Goal: Information Seeking & Learning: Learn about a topic

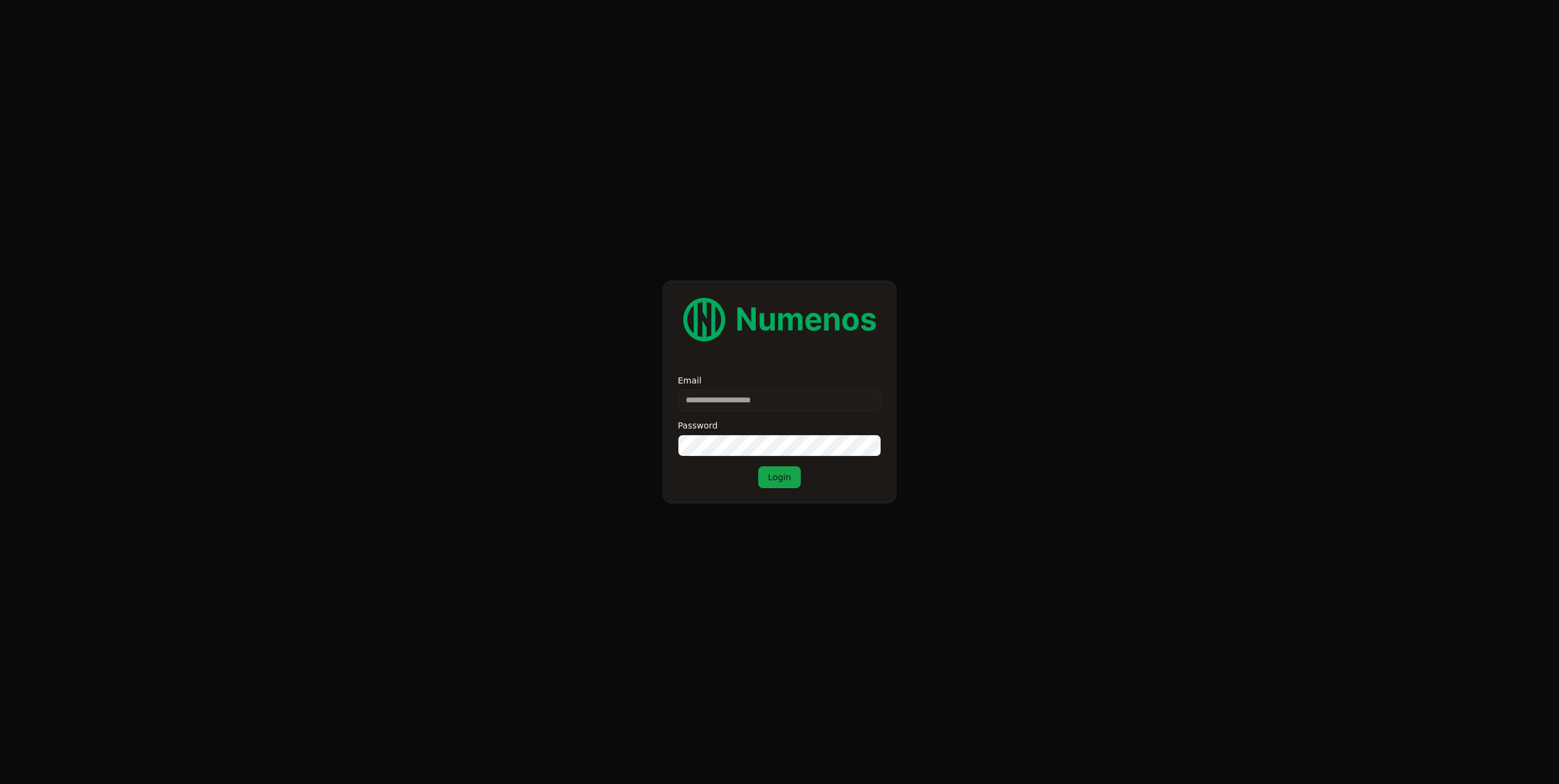
type input "**********"
click at [758, 466] on button "Login" at bounding box center [779, 477] width 42 height 22
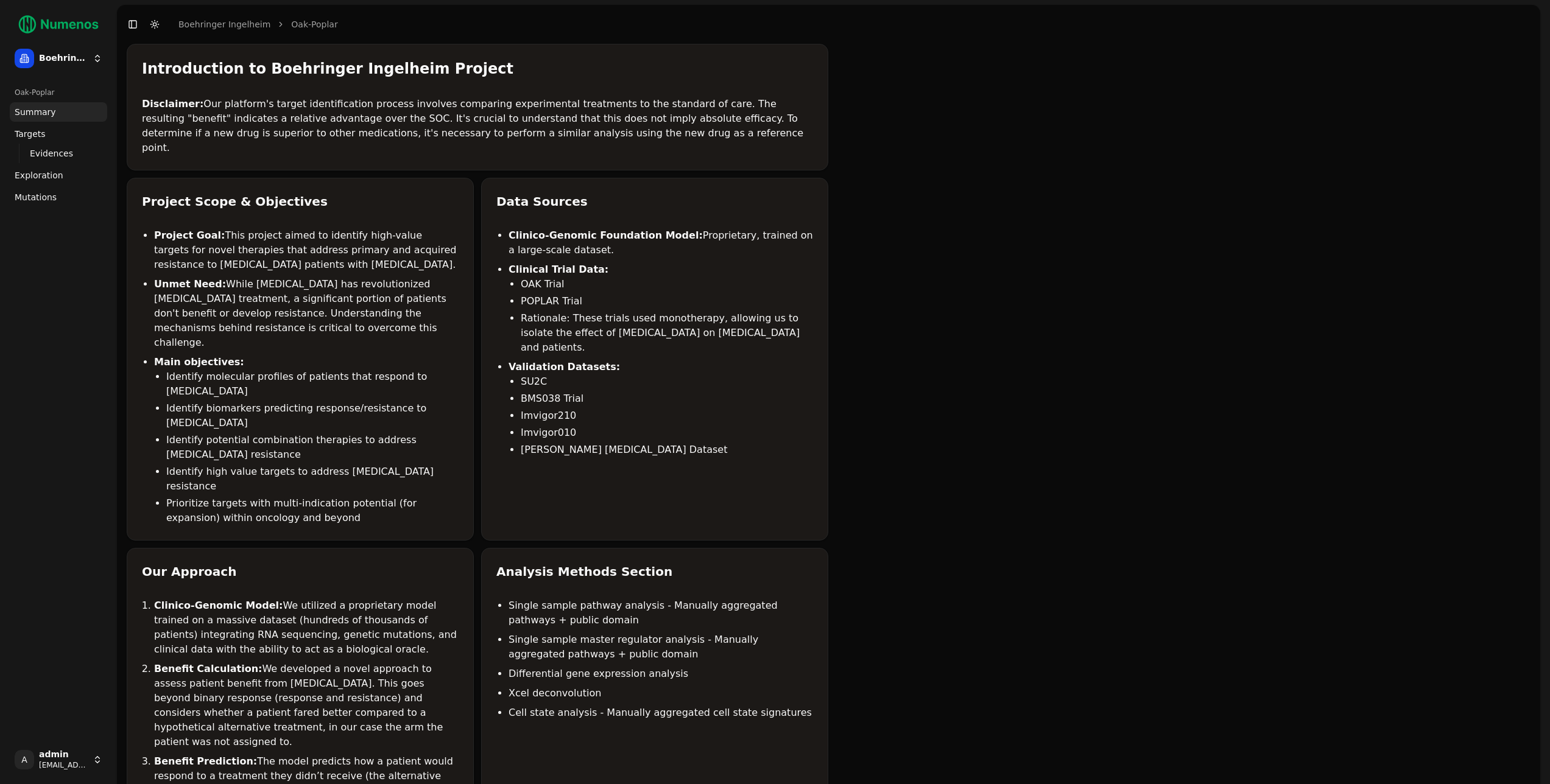
click at [610, 311] on li "Rationale: These trials used monotherapy, allowing us to isolate the effect of …" at bounding box center [667, 332] width 292 height 44
click at [273, 246] on li "Project Goal: This project aimed to identify high-value targets for novel thera…" at bounding box center [306, 250] width 305 height 44
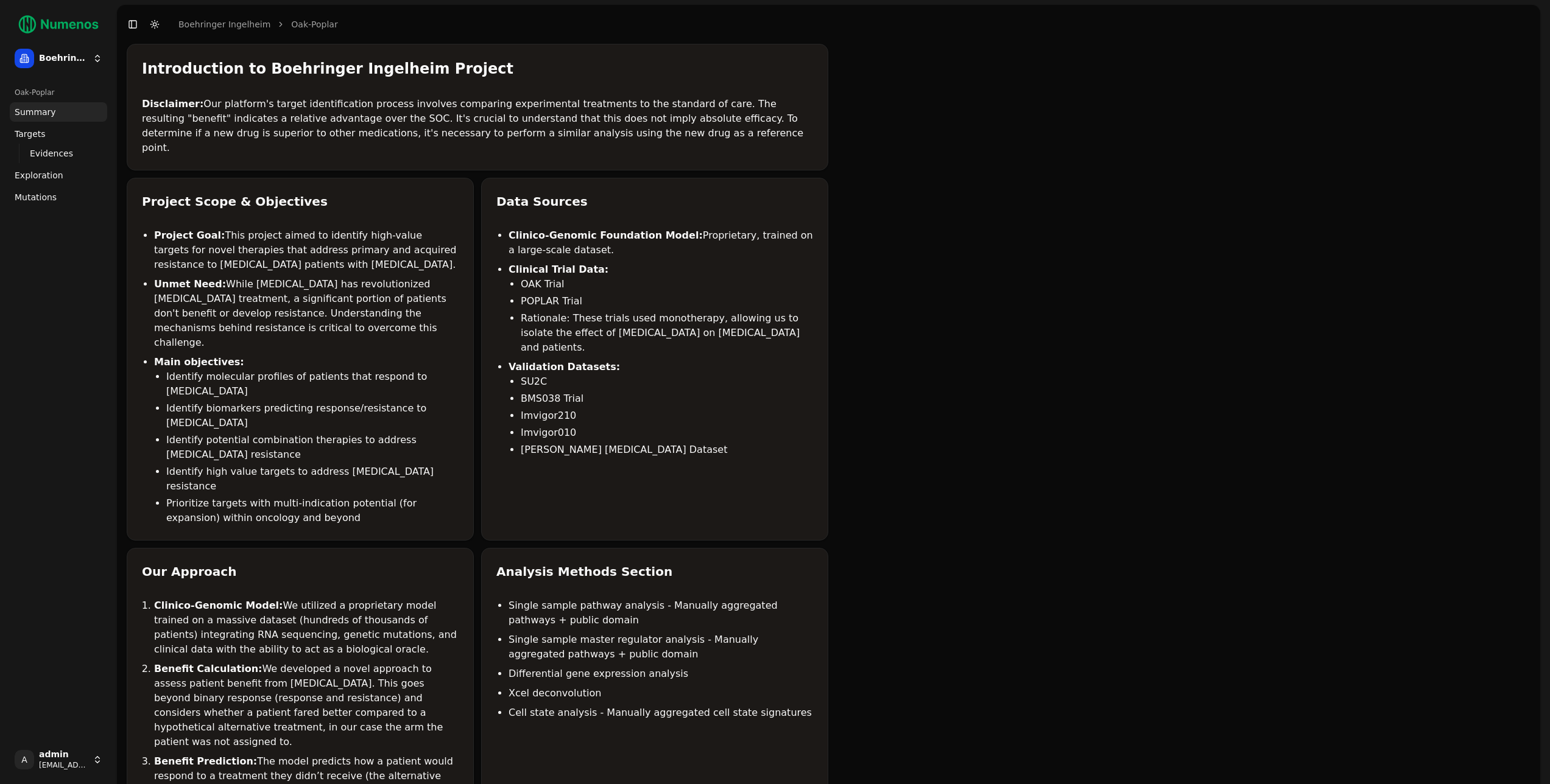
click at [219, 228] on li "Project Goal: This project aimed to identify high-value targets for novel thera…" at bounding box center [306, 250] width 305 height 44
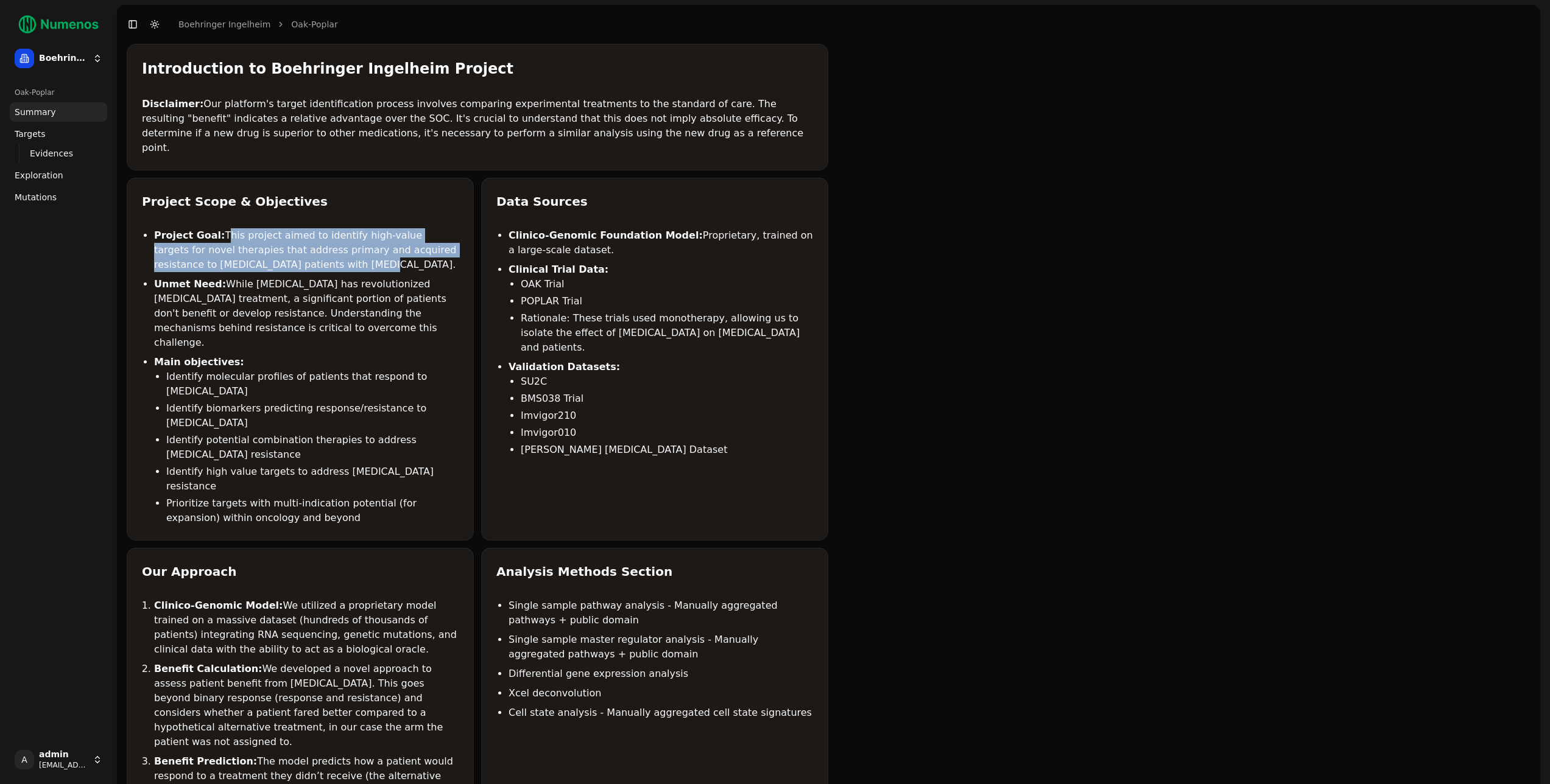
drag, startPoint x: 219, startPoint y: 215, endPoint x: 305, endPoint y: 251, distance: 93.2
click at [305, 251] on li "Project Goal: This project aimed to identify high-value targets for novel thera…" at bounding box center [306, 250] width 305 height 44
click at [306, 251] on li "Project Goal: This project aimed to identify high-value targets for novel thera…" at bounding box center [306, 250] width 305 height 44
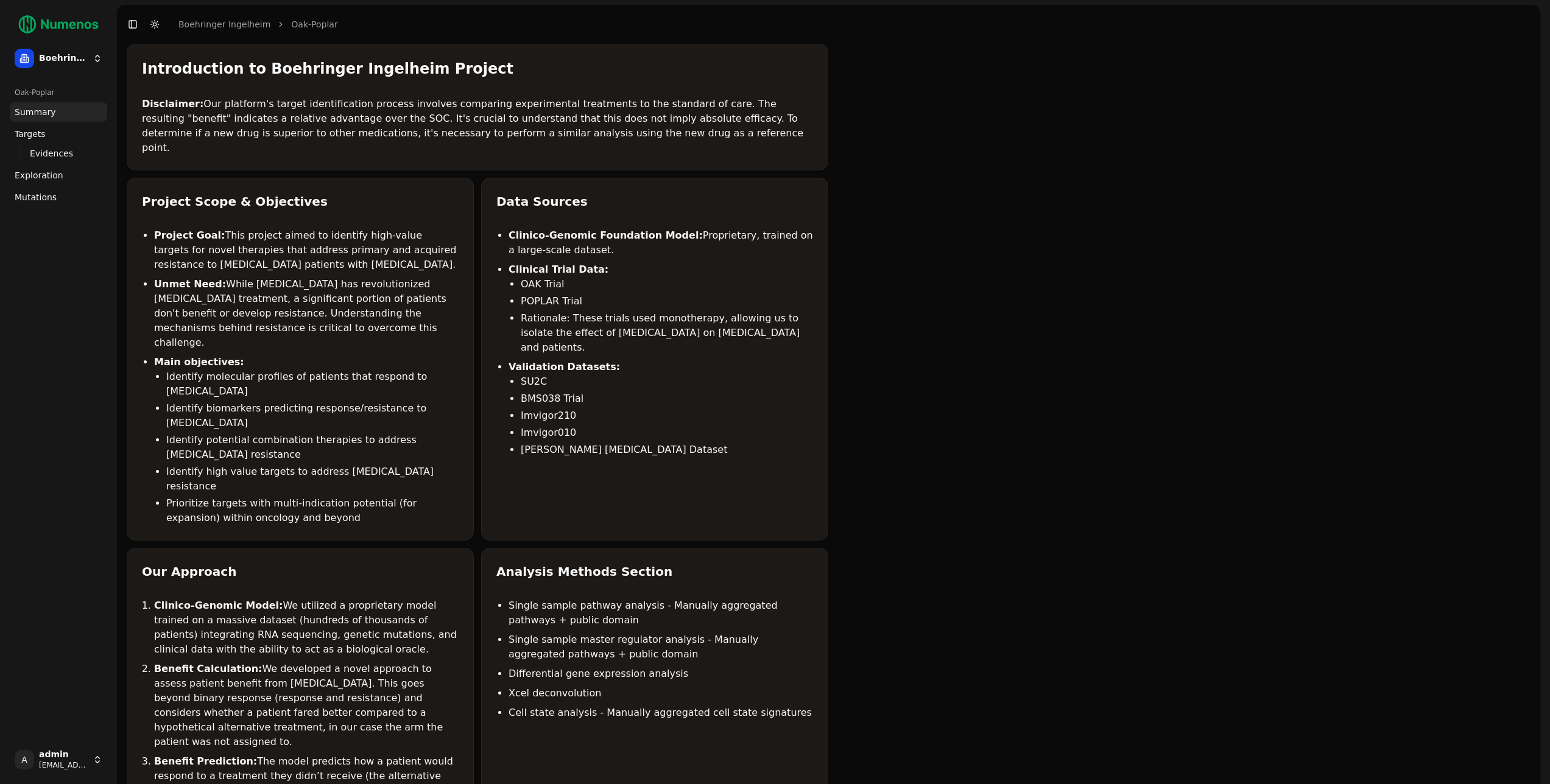
click at [302, 250] on li "Project Goal: This project aimed to identify high-value targets for novel thera…" at bounding box center [306, 250] width 305 height 44
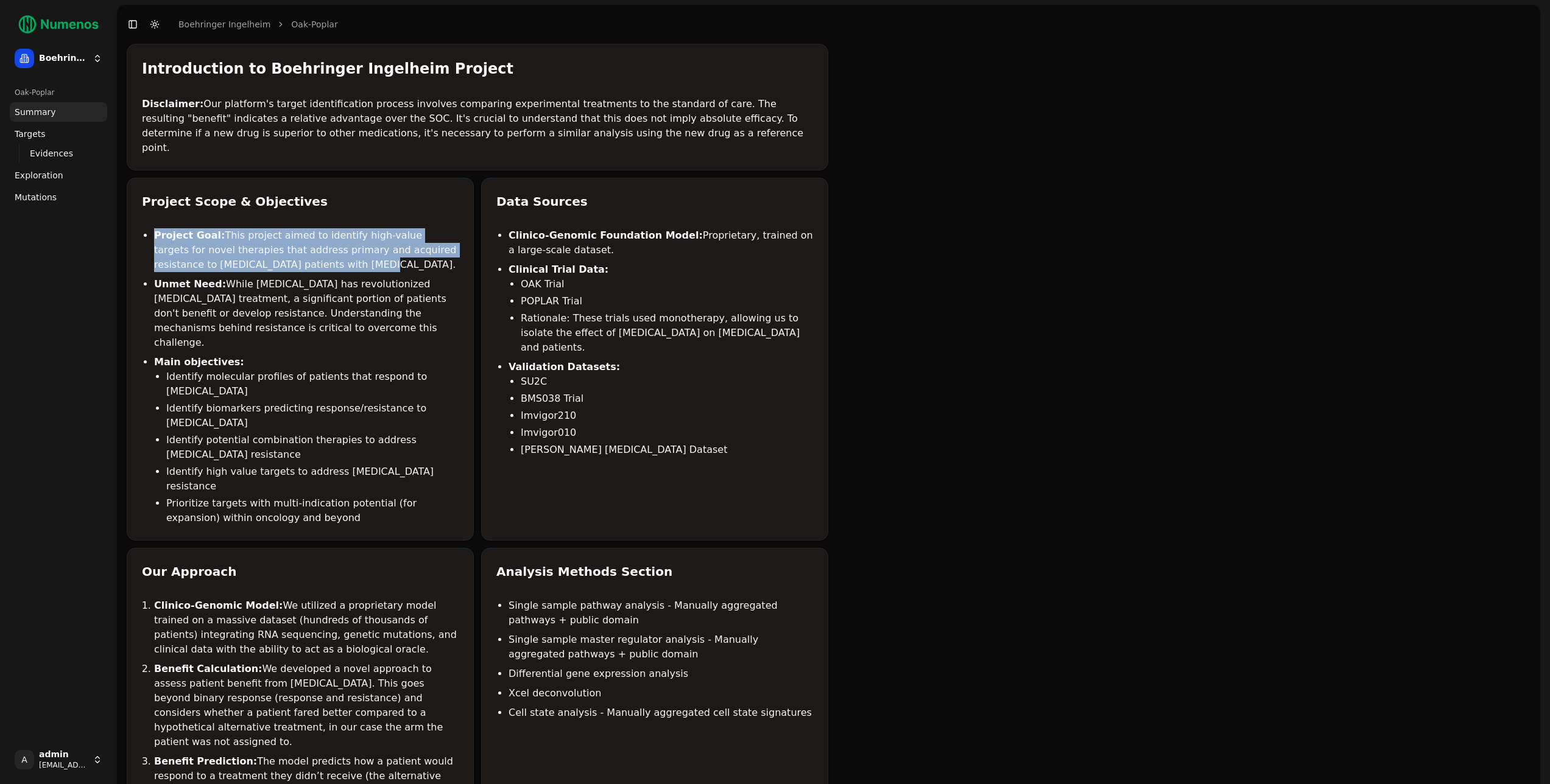
drag, startPoint x: 302, startPoint y: 250, endPoint x: 231, endPoint y: 212, distance: 80.5
click at [231, 212] on div "Project Scope & Objectives Project Goal: This project aimed to identify high-va…" at bounding box center [300, 359] width 347 height 363
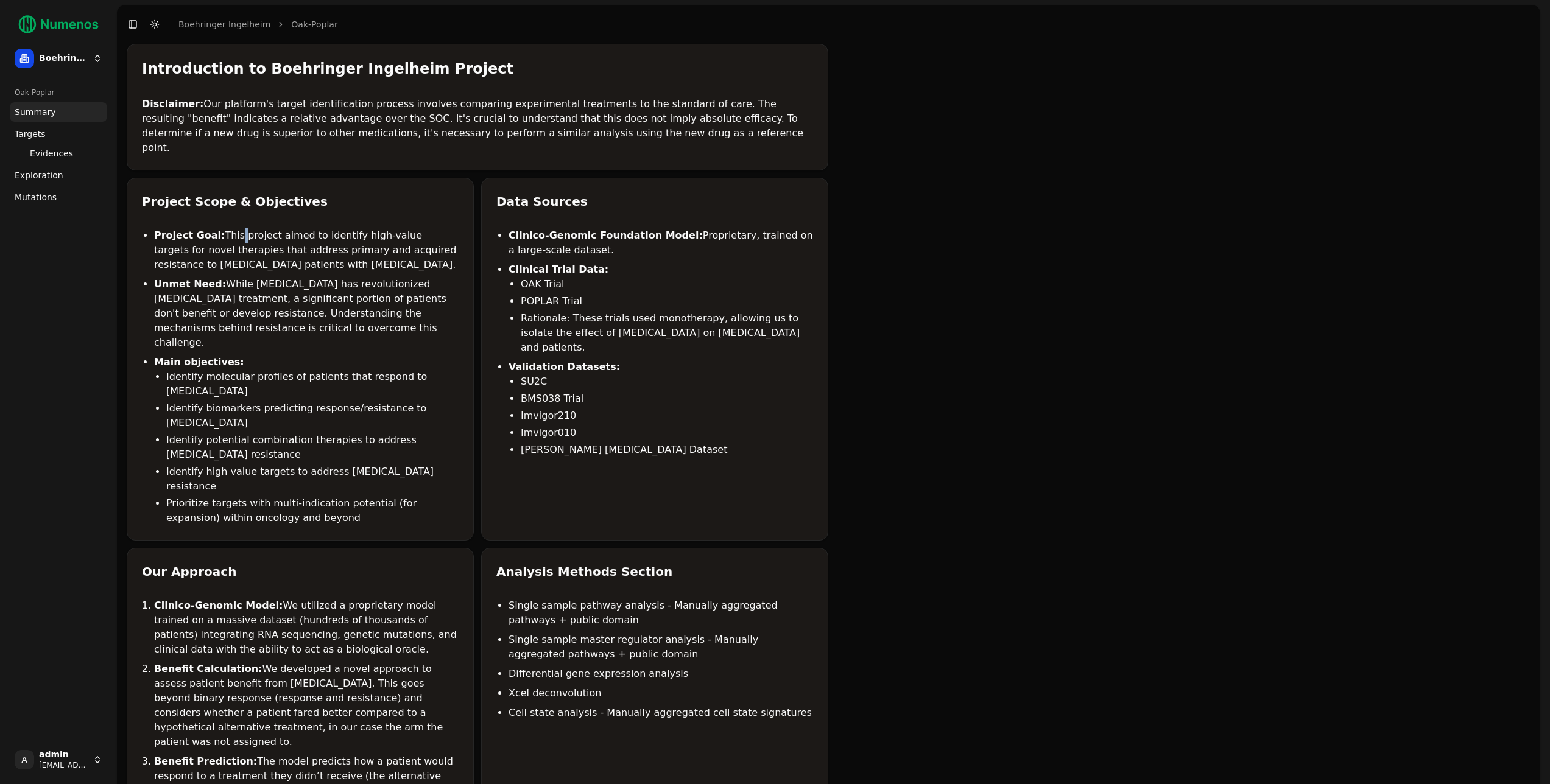
click at [230, 228] on li "Project Goal: This project aimed to identify high-value targets for novel thera…" at bounding box center [306, 250] width 305 height 44
click at [221, 228] on li "Project Goal: This project aimed to identify high-value targets for novel thera…" at bounding box center [306, 250] width 305 height 44
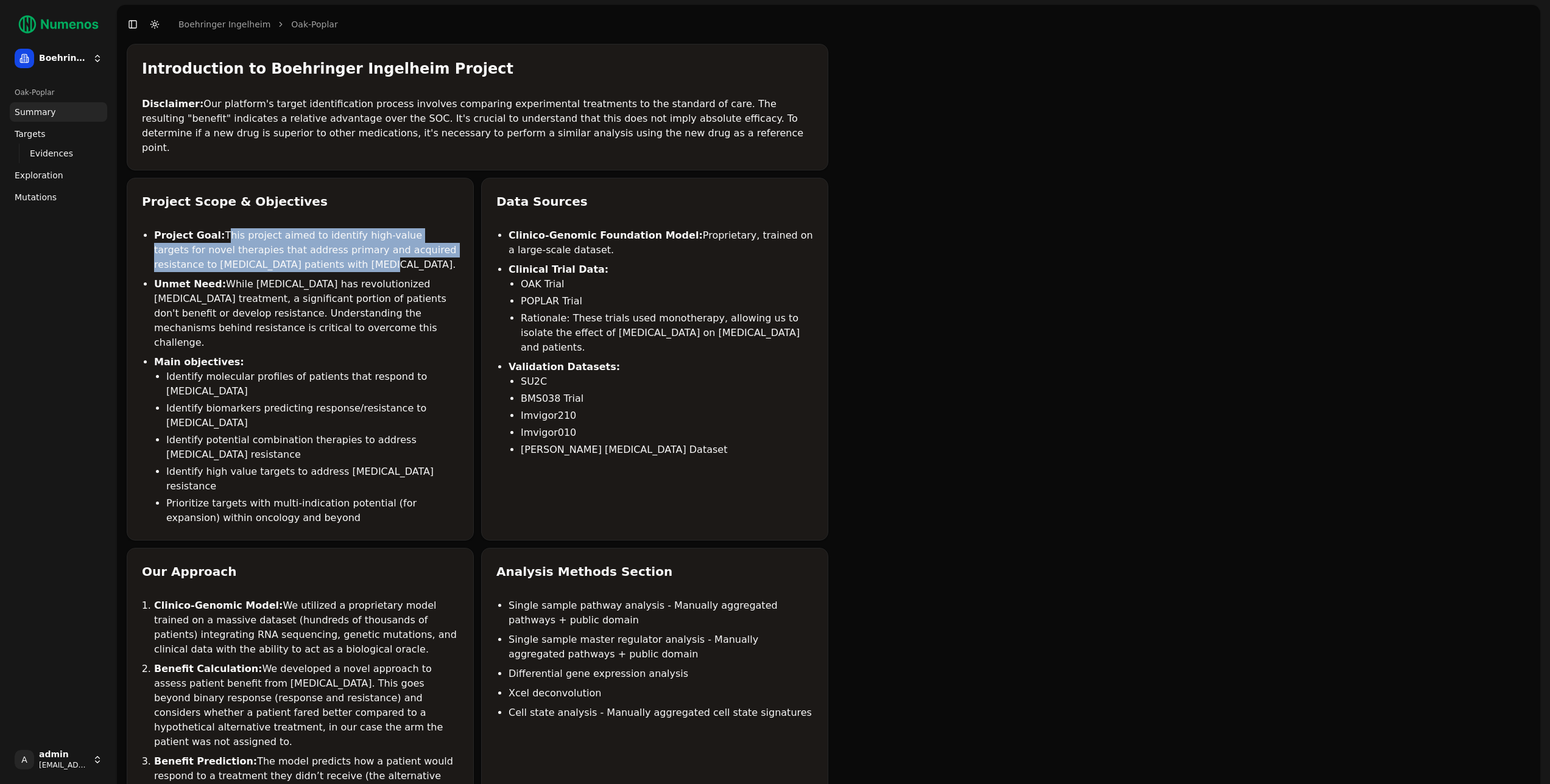
drag, startPoint x: 221, startPoint y: 220, endPoint x: 308, endPoint y: 248, distance: 91.4
click at [308, 248] on li "Project Goal: This project aimed to identify high-value targets for novel thera…" at bounding box center [306, 250] width 305 height 44
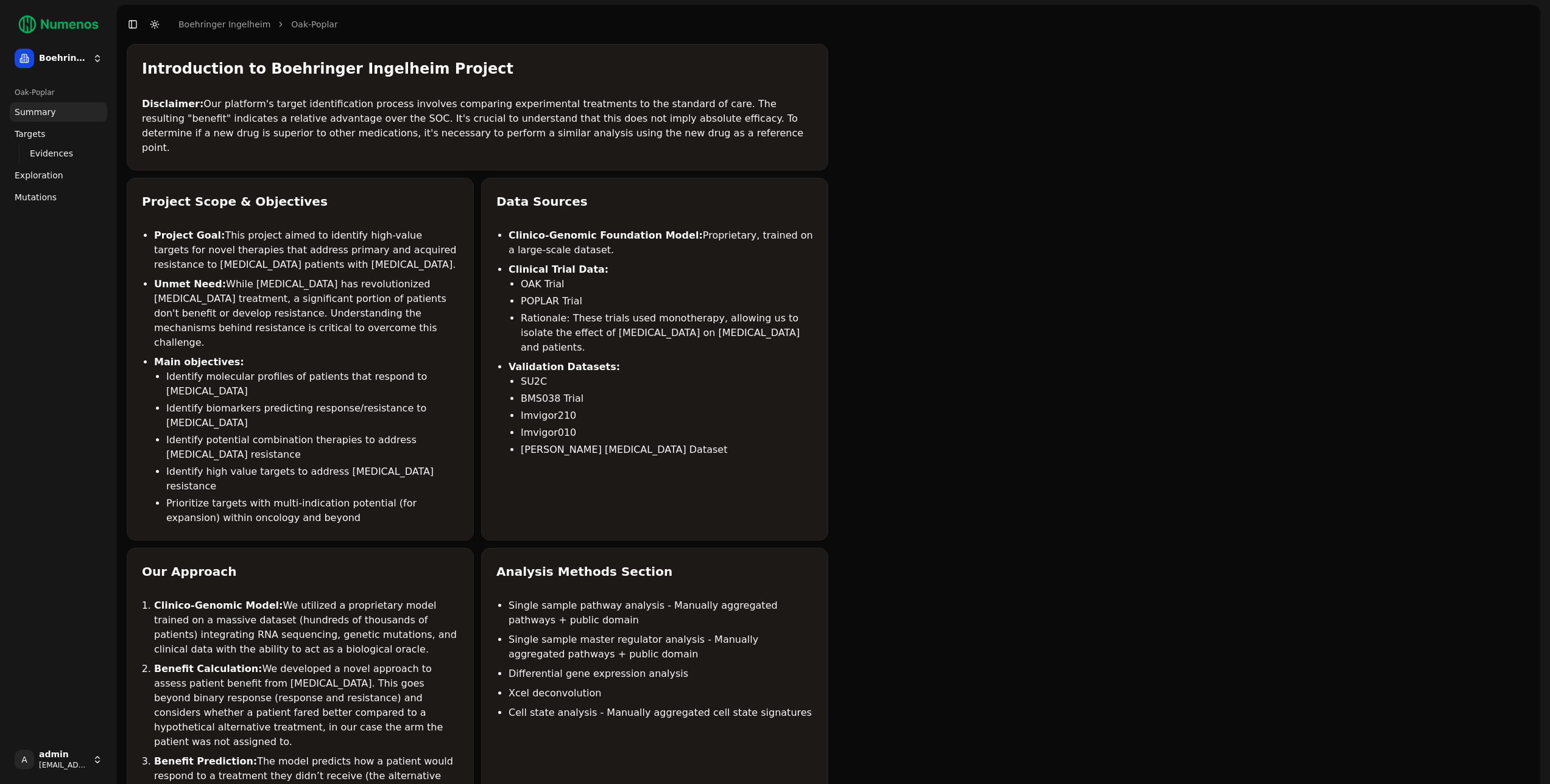
click at [305, 250] on li "Project Goal: This project aimed to identify high-value targets for novel thera…" at bounding box center [306, 250] width 305 height 44
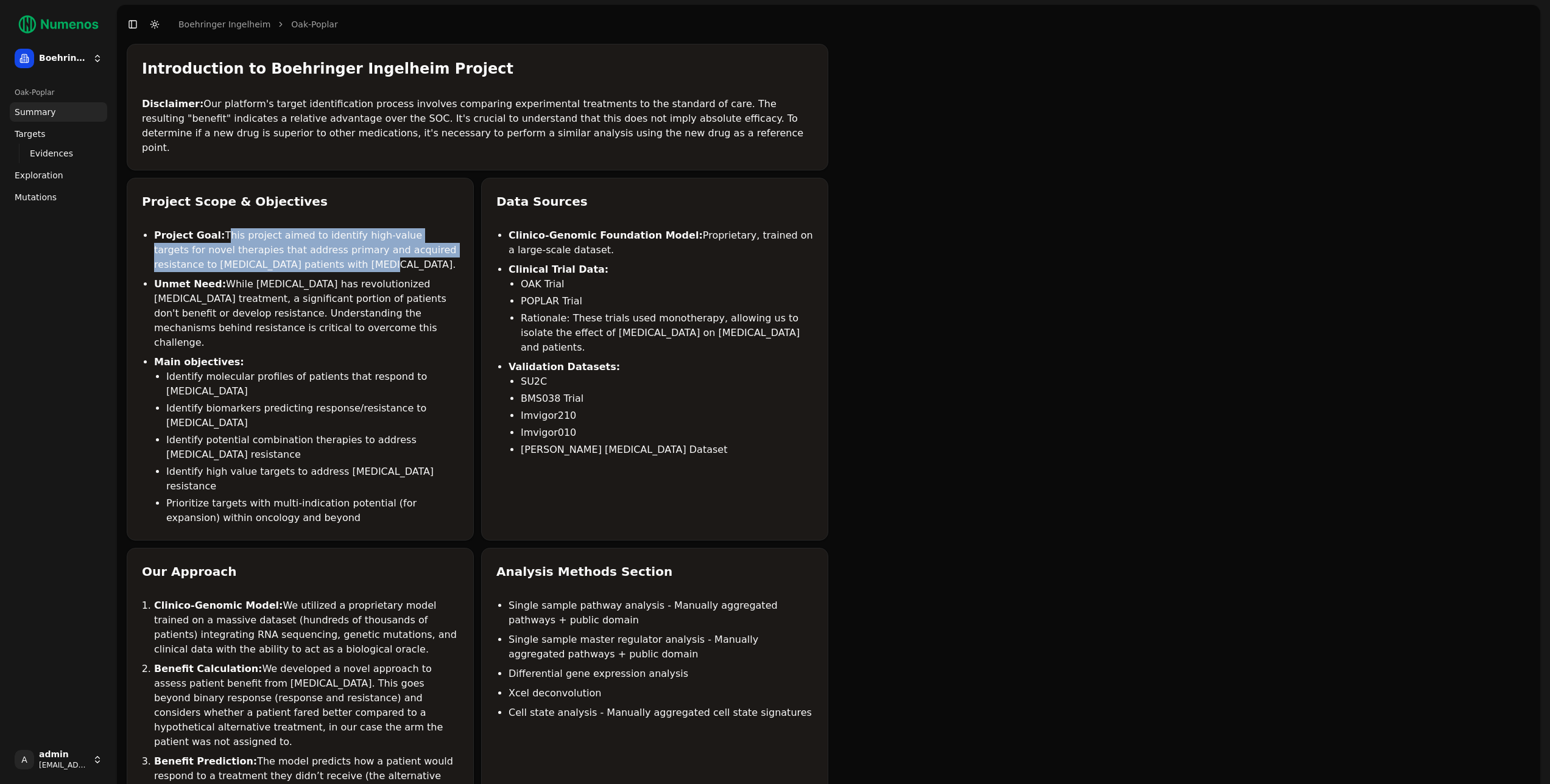
drag, startPoint x: 305, startPoint y: 250, endPoint x: 226, endPoint y: 216, distance: 86.0
click at [226, 228] on li "Project Goal: This project aimed to identify high-value targets for novel thera…" at bounding box center [306, 250] width 305 height 44
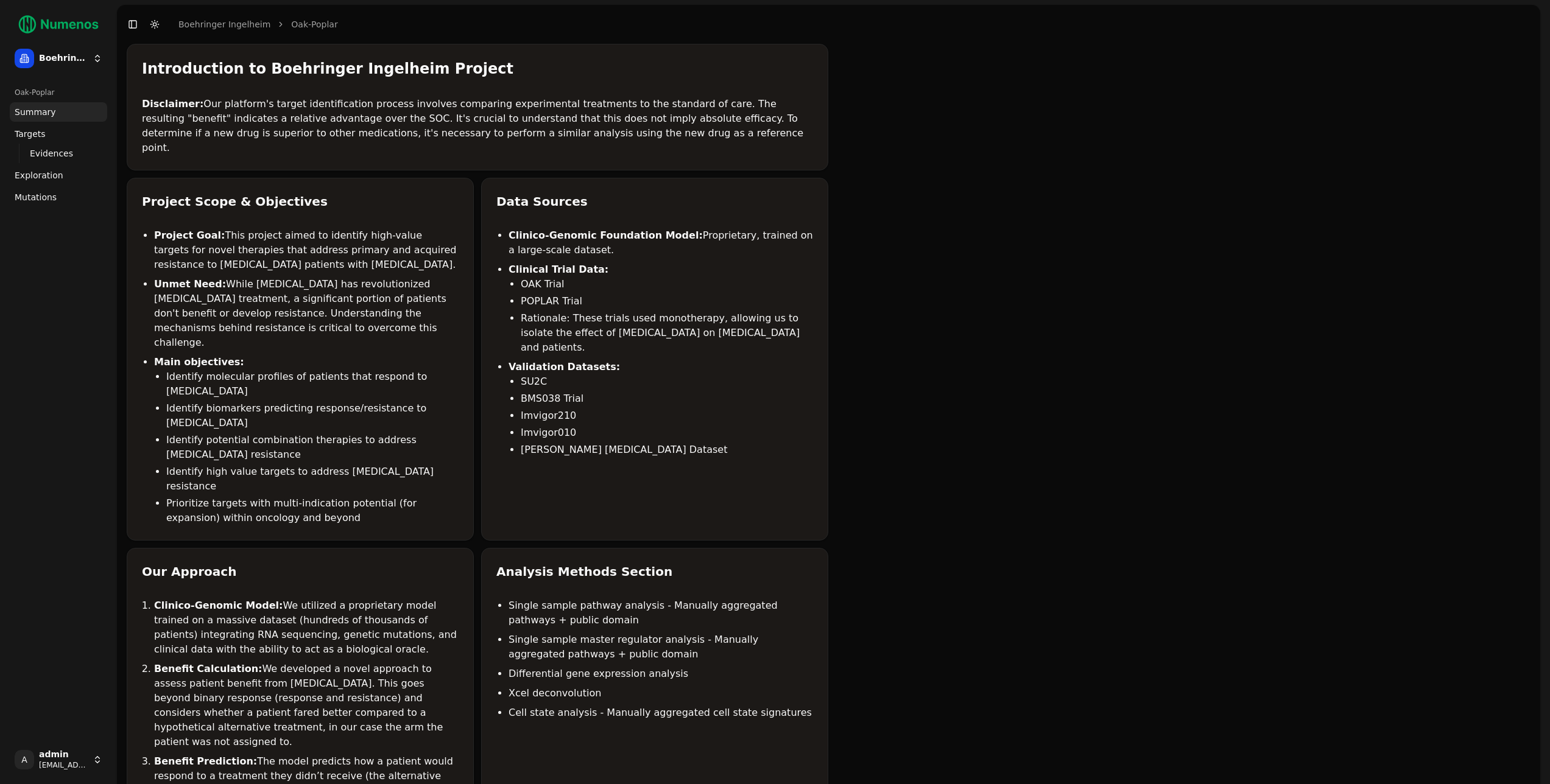
click at [229, 228] on li "Project Goal: This project aimed to identify high-value targets for novel thera…" at bounding box center [306, 250] width 305 height 44
click at [467, 124] on p "Disclaimer: Our platform's target identification process involves comparing exp…" at bounding box center [477, 126] width 671 height 59
